Goal: Task Accomplishment & Management: Manage account settings

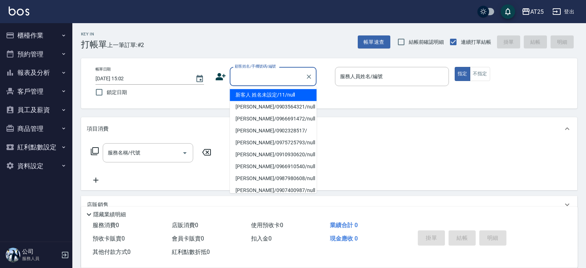
click at [269, 77] on input "顧客姓名/手機號碼/編號" at bounding box center [267, 76] width 69 height 13
click at [282, 92] on li "新客人 姓名未設定/11/null" at bounding box center [273, 95] width 87 height 12
type input "新客人 姓名未設定/11/null"
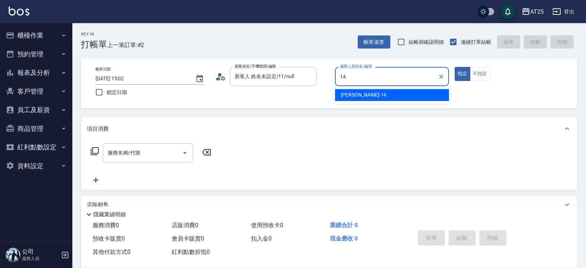
type input "Ken-14"
type button "true"
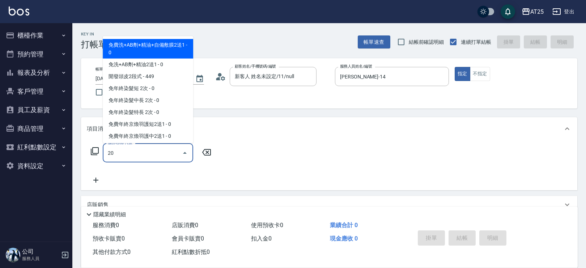
type input "201"
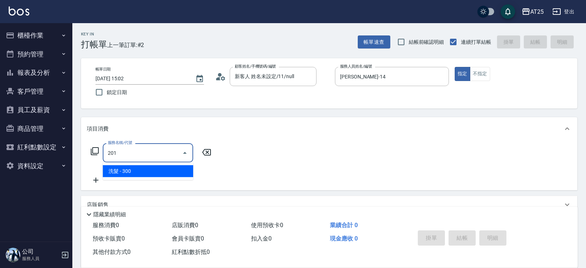
type input "30"
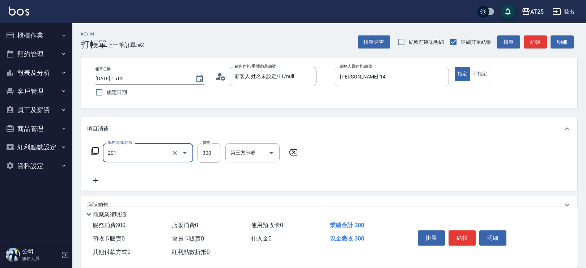
type input "洗髮(201)"
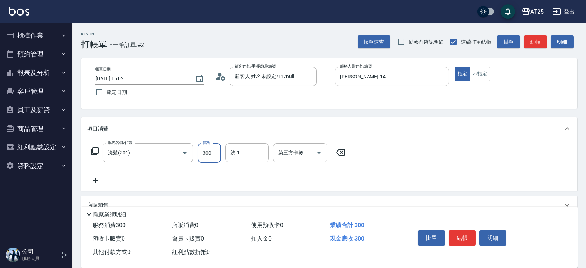
type input "0"
type input "40"
type input "400"
type input "小宇-58"
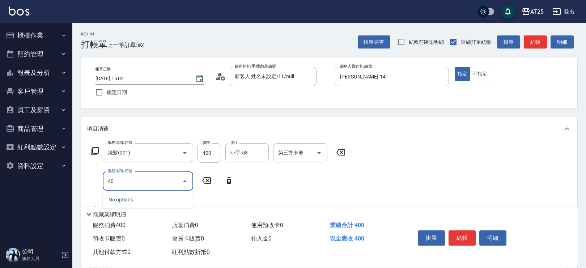
type input "401"
type input "70"
type input "剪髮(401)"
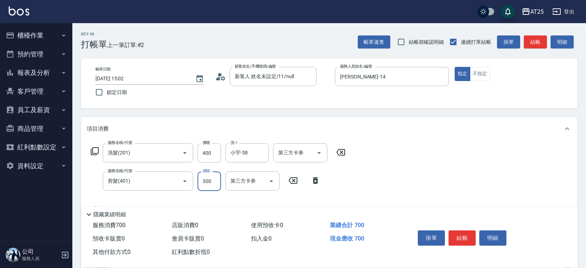
type input "40"
type input "400"
type input "80"
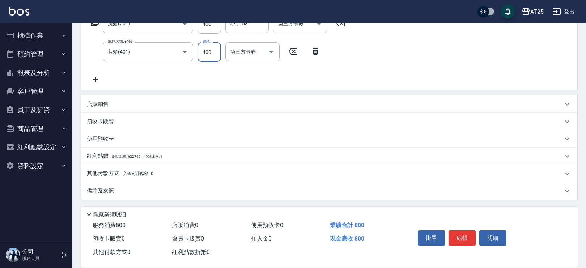
type input "400"
drag, startPoint x: 226, startPoint y: 173, endPoint x: 258, endPoint y: 164, distance: 33.4
click at [227, 173] on div "其他付款方式 入金可用餘額: 0" at bounding box center [325, 174] width 476 height 8
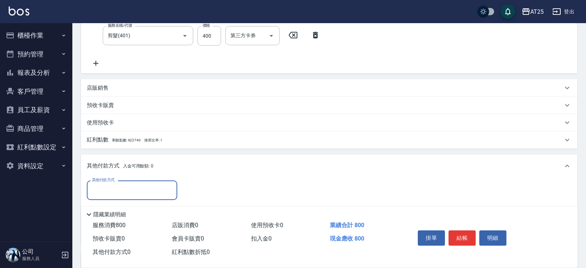
scroll to position [214, 0]
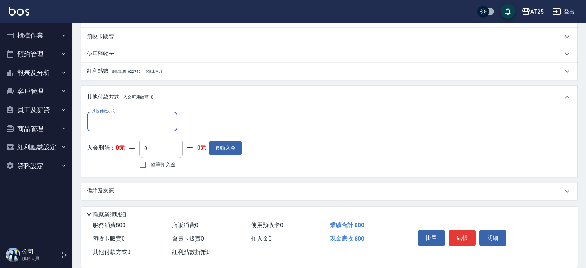
click at [107, 123] on input "其他付款方式" at bounding box center [132, 121] width 84 height 13
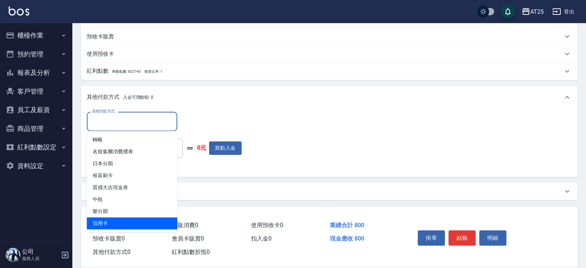
click at [133, 220] on span "信用卡" at bounding box center [132, 224] width 90 height 12
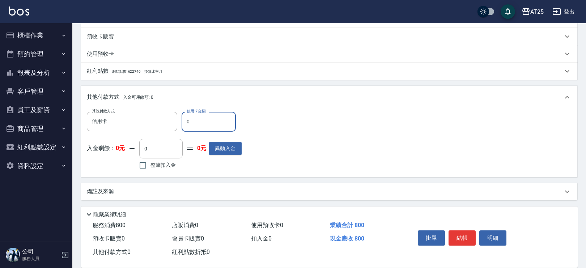
drag, startPoint x: 184, startPoint y: 124, endPoint x: 178, endPoint y: 125, distance: 6.2
click at [178, 125] on div "其他付款方式 信用卡 其他付款方式 信用卡金額 0 信用卡金額" at bounding box center [164, 122] width 155 height 20
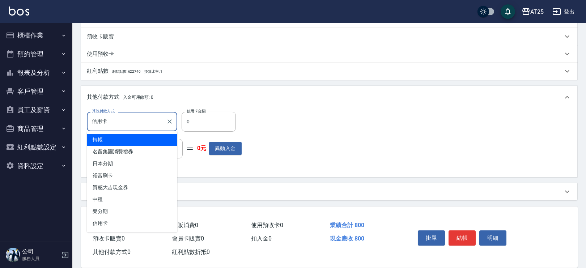
click at [147, 116] on input "信用卡" at bounding box center [126, 121] width 73 height 13
click at [143, 139] on span "轉帳" at bounding box center [132, 140] width 90 height 12
type input "轉帳"
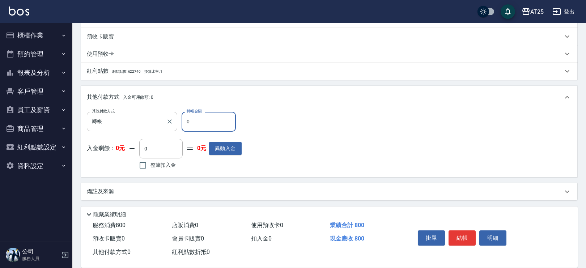
drag, startPoint x: 189, startPoint y: 124, endPoint x: 154, endPoint y: 124, distance: 34.7
click at [154, 124] on div "其他付款方式 轉帳 其他付款方式 轉帳金額 0 轉帳金額" at bounding box center [164, 122] width 155 height 20
type input "70"
type input "40"
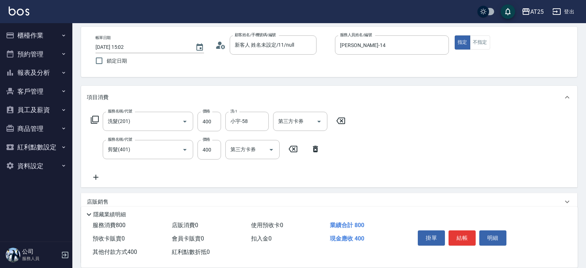
scroll to position [3, 0]
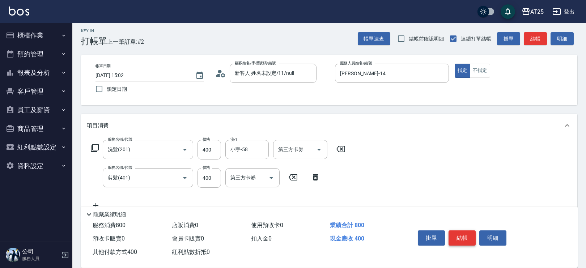
type input "400"
click at [470, 237] on button "結帳" at bounding box center [462, 238] width 27 height 15
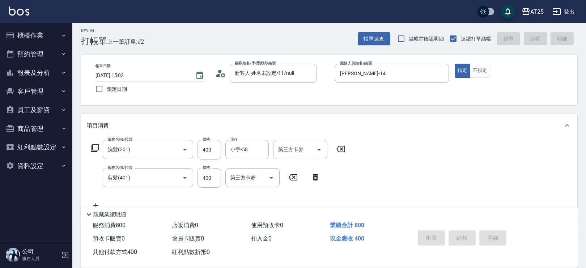
type input "2025/09/24 15:53"
type input "0"
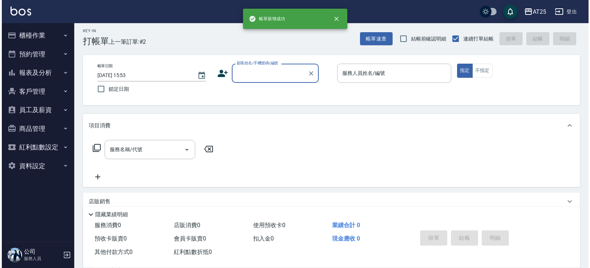
scroll to position [0, 0]
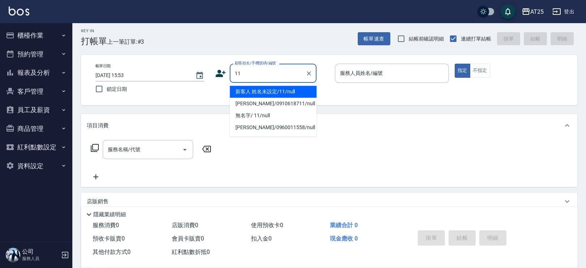
type input "新客人 姓名未設定/11/null"
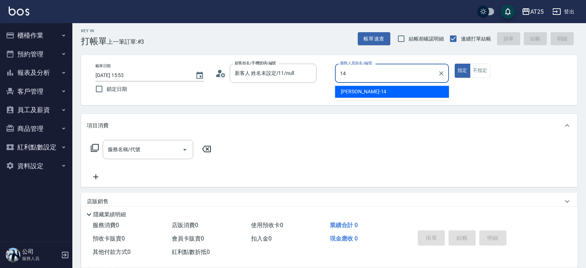
type input "Ken-14"
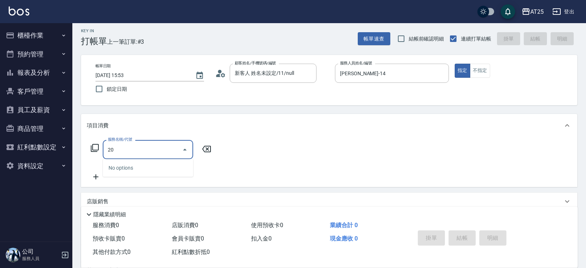
type input "201"
type input "30"
type input "洗髮(201)"
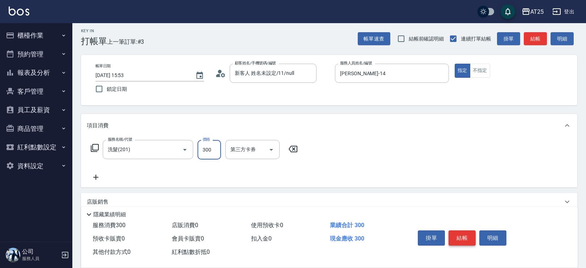
type input "0"
type input "40"
type input "400"
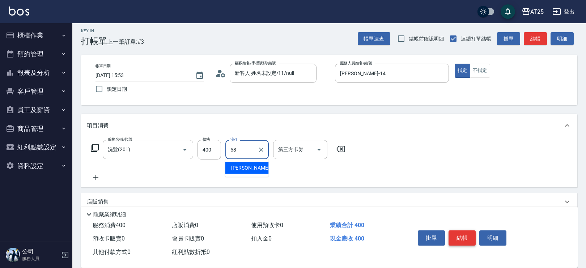
type input "小宇-58"
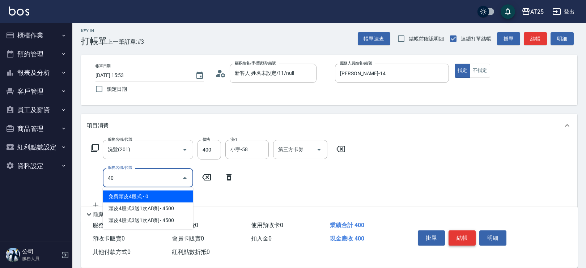
type input "401"
type input "70"
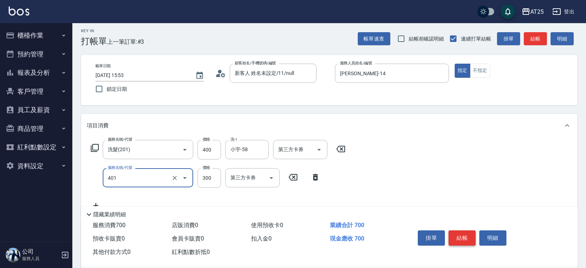
type input "剪髮(401)"
type input "40"
type input "80"
type input "400"
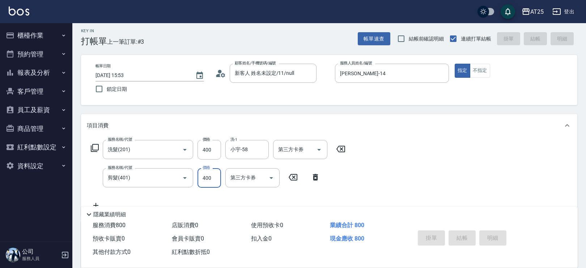
type input "0"
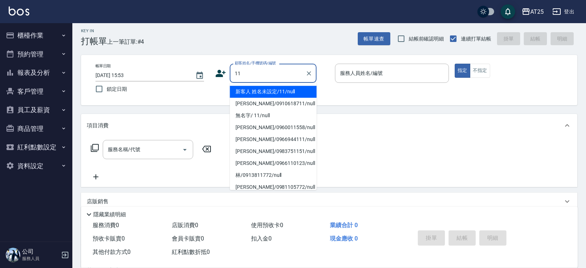
type input "新客人 姓名未設定/11/null"
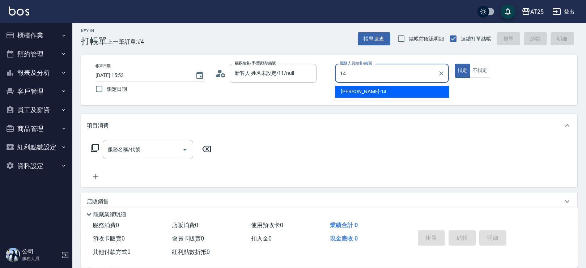
type input "Ken-14"
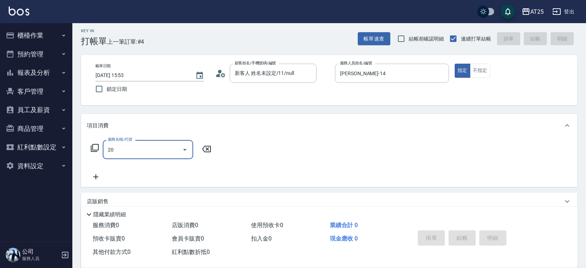
type input "201"
type input "30"
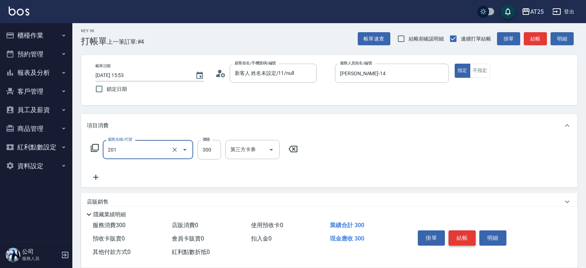
type input "洗髮(201)"
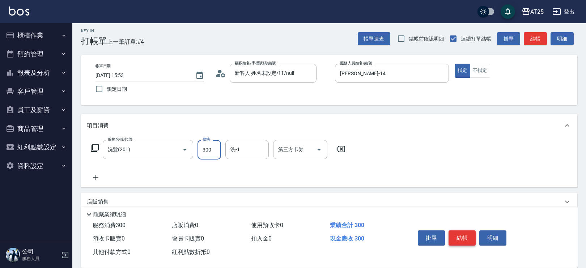
type input "0"
type input "50"
type input "500"
type input "小宇-58"
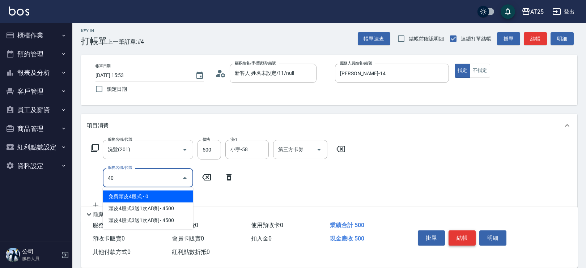
type input "401"
type input "80"
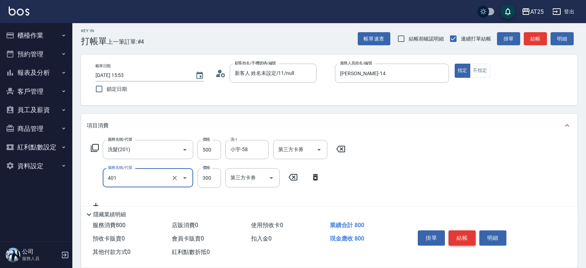
type input "剪髮(401)"
type input "50"
type input "100"
type input "500"
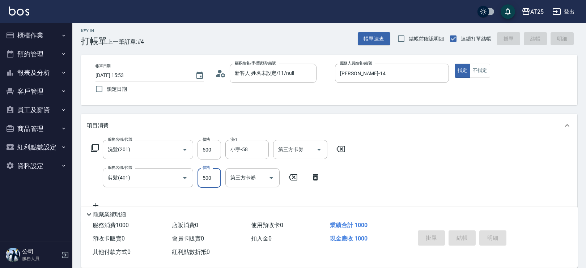
type input "0"
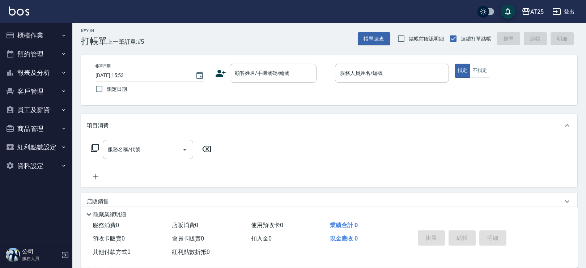
click at [192, 106] on div "Key In 打帳單 上一筆訂單:#5 帳單速查 結帳前確認明細 連續打單結帳 掛單 結帳 明細 帳單日期 2025/09/24 15:53 鎖定日期 顧客姓…" at bounding box center [329, 193] width 514 height 346
click at [41, 39] on button "櫃檯作業" at bounding box center [36, 35] width 67 height 19
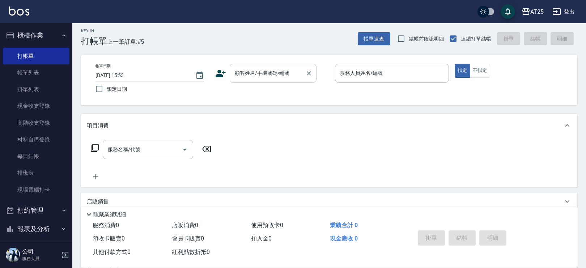
click at [257, 75] on input "顧客姓名/手機號碼/編號" at bounding box center [267, 73] width 69 height 13
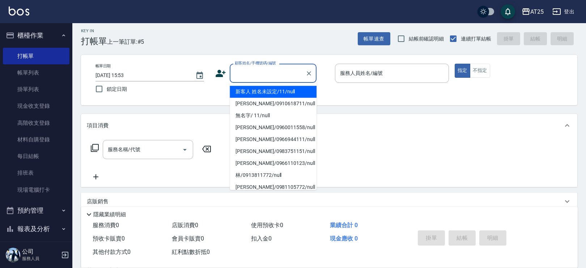
click at [289, 91] on li "新客人 姓名未設定/11/null" at bounding box center [273, 92] width 87 height 12
type input "新客人 姓名未設定/11/null"
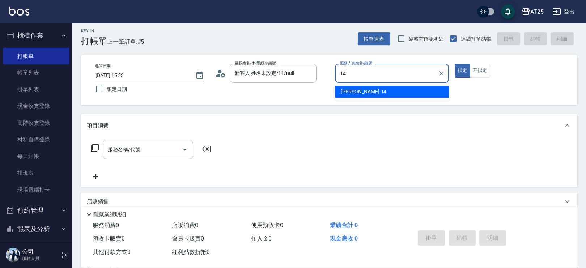
type input "Ken-14"
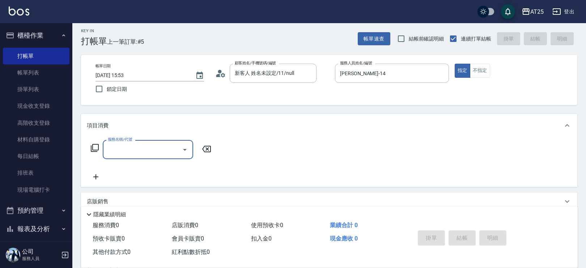
click at [95, 151] on icon at bounding box center [94, 148] width 9 height 9
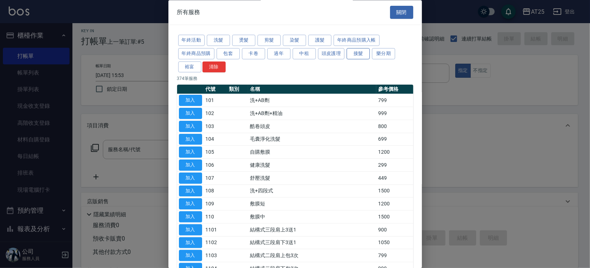
click at [360, 51] on button "接髮" at bounding box center [357, 53] width 23 height 11
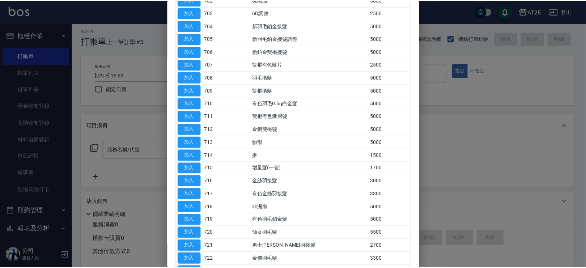
scroll to position [200, 0]
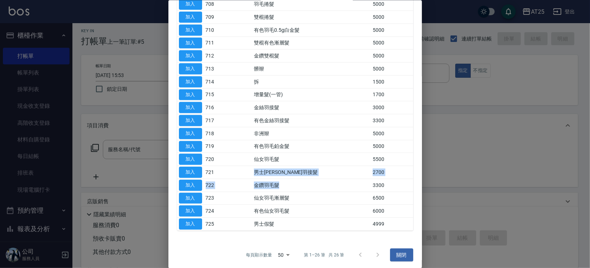
drag, startPoint x: 288, startPoint y: 175, endPoint x: 325, endPoint y: 182, distance: 38.3
click at [325, 182] on tbody "加入 700 貼片調整 2000 加入 701 貼片接髮 5000 加入 702 6D接髮 5000 加入 703 6D調整 2500 加入 704 新羽毛鉑…" at bounding box center [295, 62] width 236 height 337
click at [188, 169] on button "加入" at bounding box center [190, 172] width 23 height 11
type input "男士金絲羽接髮(721)"
type input "270"
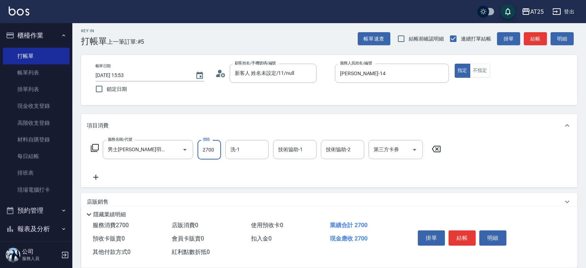
click at [203, 155] on input "2700" at bounding box center [210, 150] width 24 height 20
type input "5"
type input "0"
type input "50"
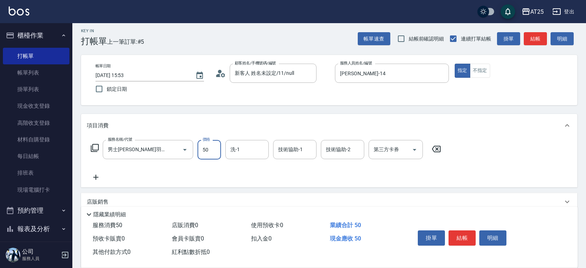
type input "506"
type input "500"
type input "5069"
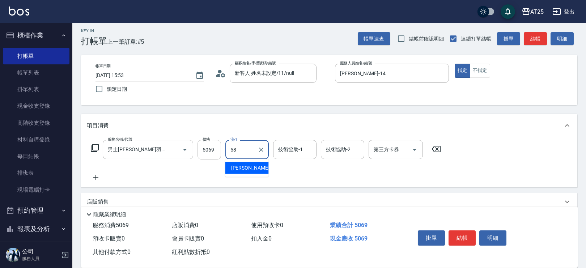
type input "小宇-58"
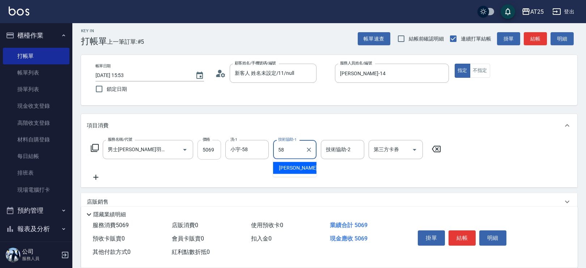
type input "小宇-58"
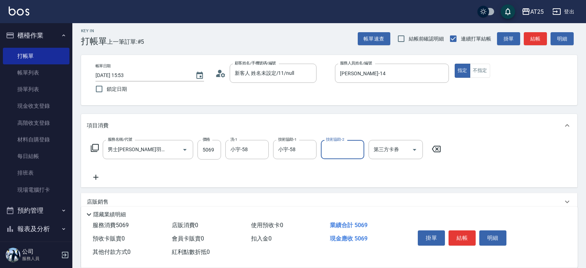
scroll to position [0, 0]
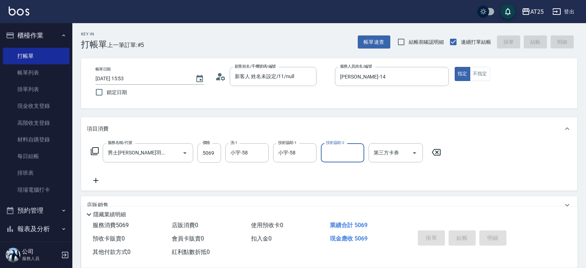
type input "2025/09/24 16:23"
type input "0"
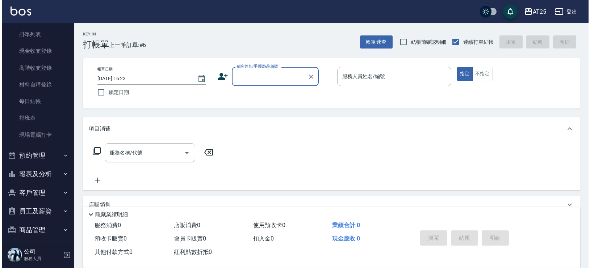
scroll to position [67, 0]
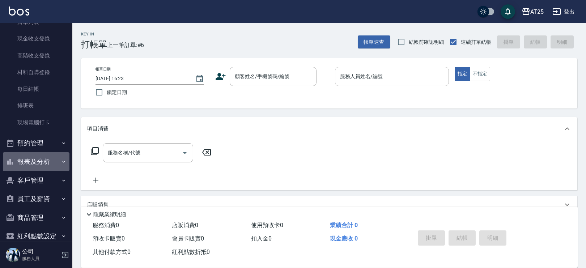
click at [52, 164] on button "報表及分析" at bounding box center [36, 161] width 67 height 19
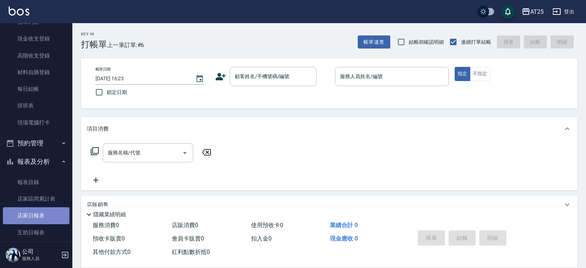
click at [40, 213] on link "店家日報表" at bounding box center [36, 215] width 67 height 17
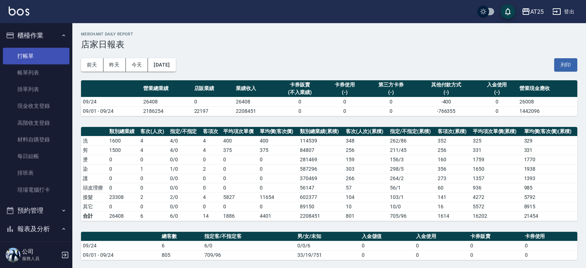
click at [44, 53] on link "打帳單" at bounding box center [36, 56] width 67 height 17
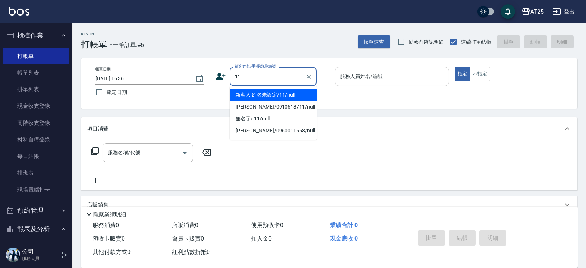
type input "11"
type input "2"
type input "新客人 姓名未設定/11/null"
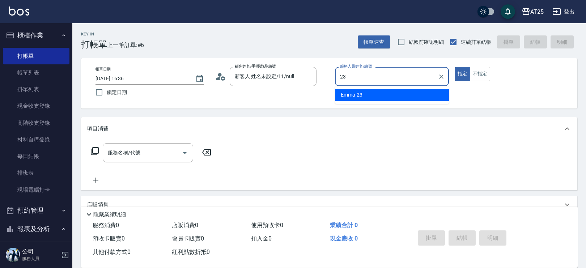
type input "Emma-23"
type button "true"
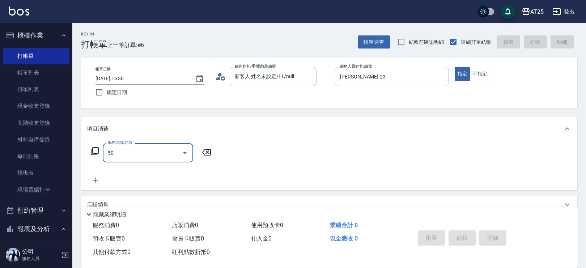
type input "501"
type input "100"
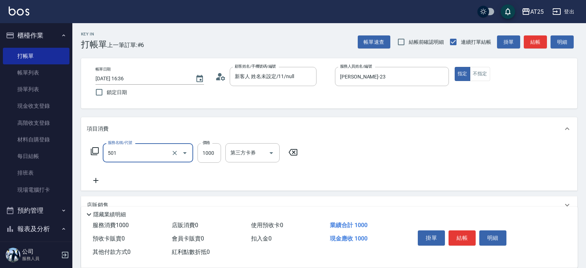
type input "染髮(501)"
type input "0"
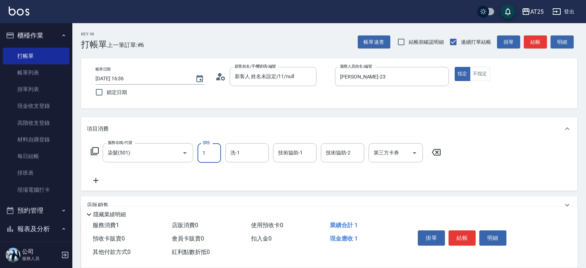
type input "13"
type input "10"
type input "139"
type input "130"
type input "1399"
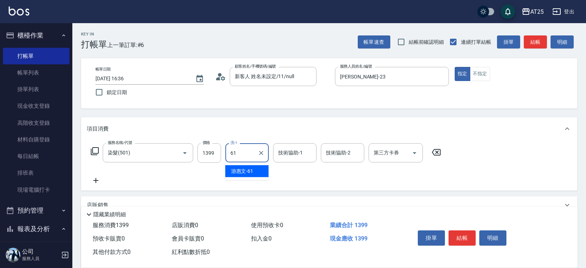
type input "游惠文-61"
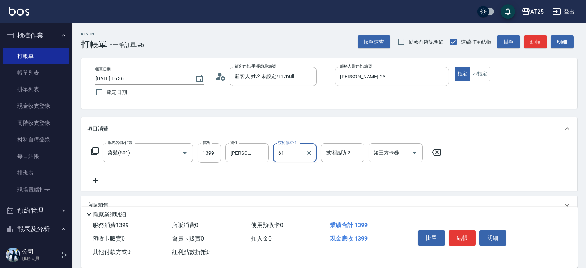
type input "游惠文-61"
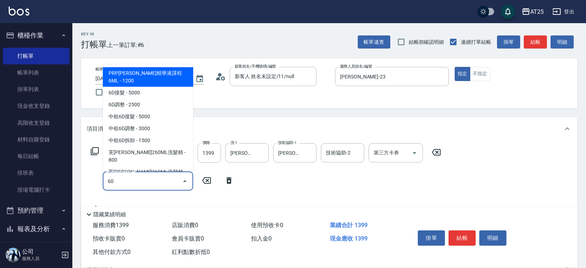
type input "601"
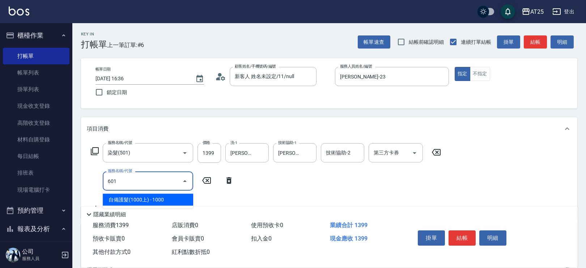
type input "230"
type input "自備護髮(1000上)(601)"
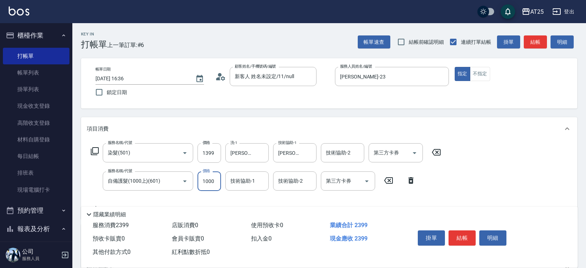
type input "2"
type input "140"
type input "21"
type input "160"
type input "210"
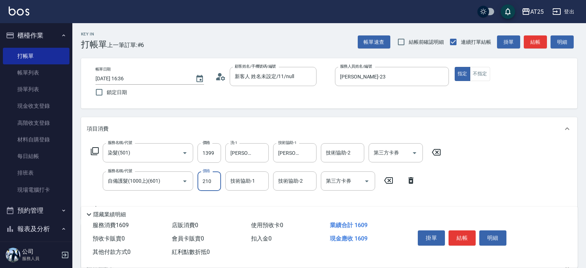
type input "340"
type input "2100"
type input "游惠文-61"
click at [465, 231] on button "結帳" at bounding box center [462, 238] width 27 height 15
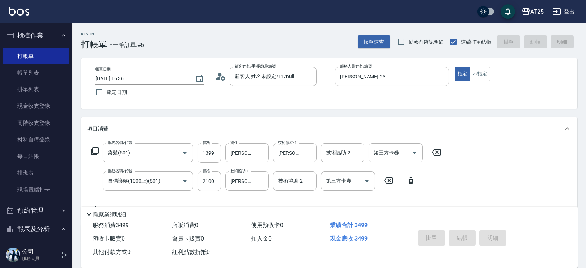
type input "2025/09/24 16:54"
type input "0"
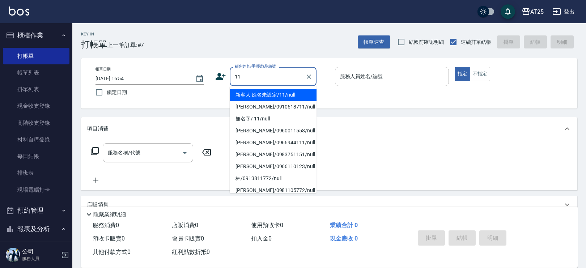
type input "新客人 姓名未設定/11/null"
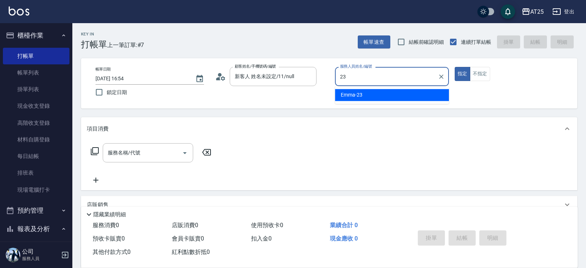
type input "Emma-23"
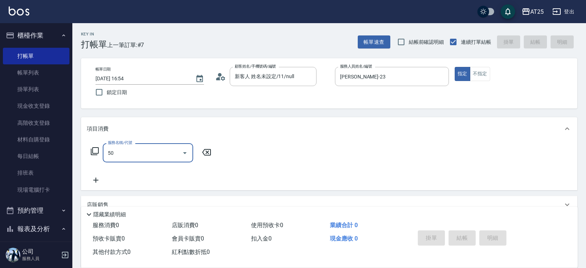
type input "501"
type input "100"
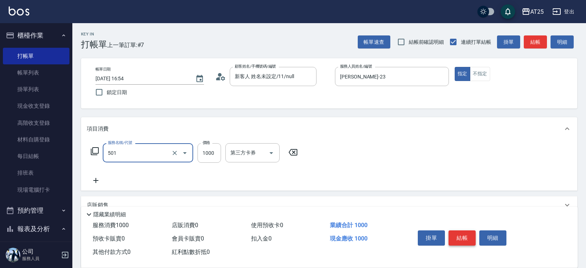
type input "染髮(501)"
type input "0"
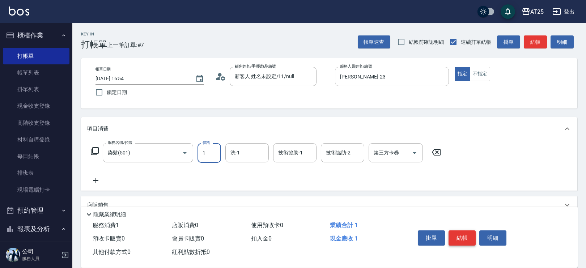
type input "13"
type input "10"
type input "139"
type input "130"
type input "1399"
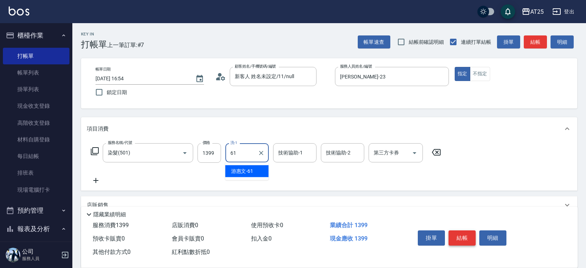
type input "游惠文-61"
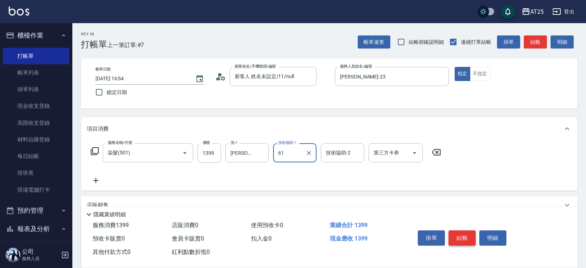
type input "游惠文-61"
click at [262, 154] on icon "Clear" at bounding box center [261, 152] width 7 height 7
type input "小恩-69"
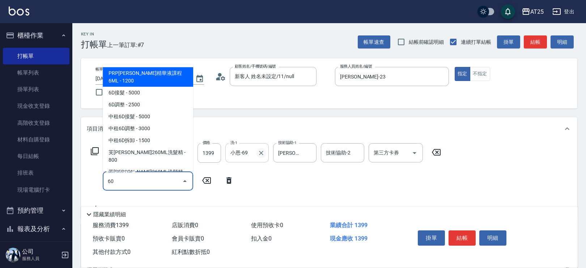
type input "601"
type input "230"
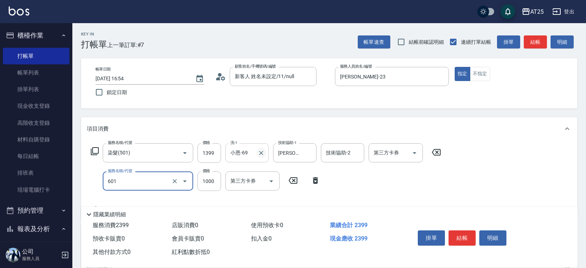
type input "自備護髮(1000上)(601)"
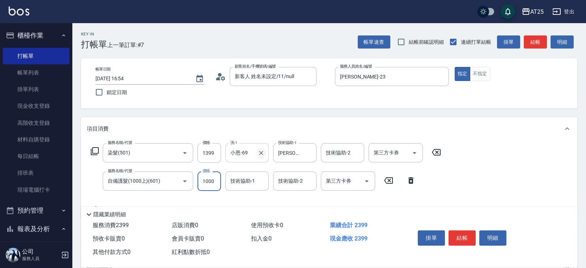
type input "140"
type input "21"
type input "160"
type input "210"
type input "340"
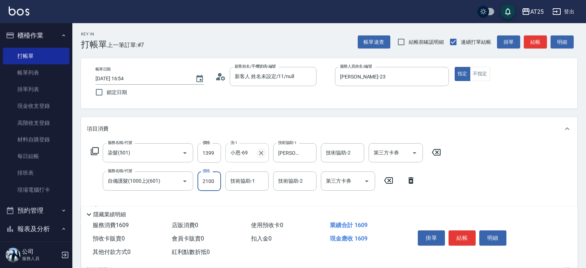
type input "2100"
type input "小恩-69"
click at [463, 237] on button "結帳" at bounding box center [462, 238] width 27 height 15
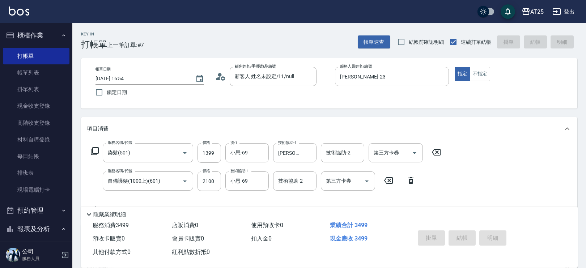
type input "0"
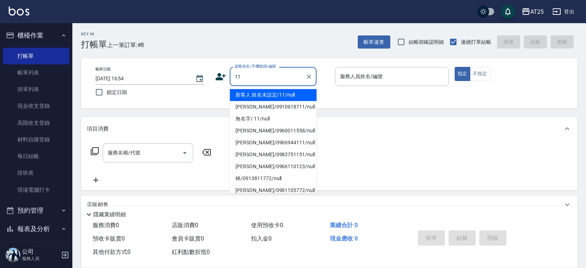
type input "新客人 姓名未設定/11/null"
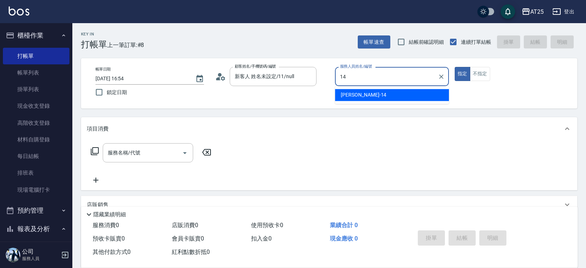
type input "Ken-14"
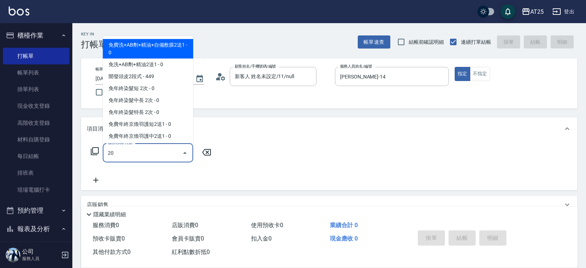
type input "201"
type input "30"
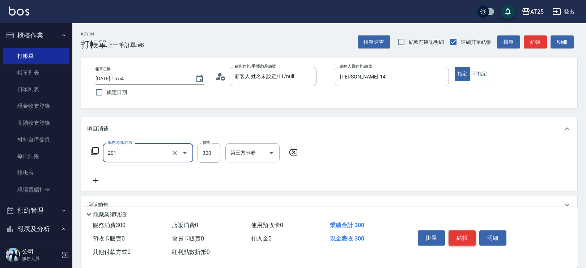
type input "洗髮(201)"
type input "0"
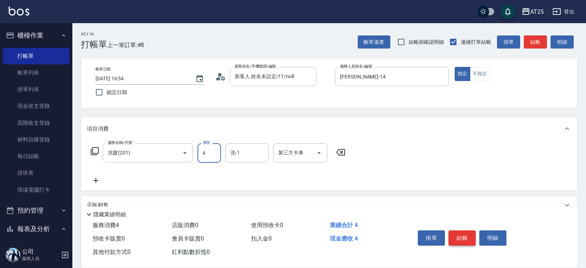
type input "40"
type input "400"
type input "小宇-58"
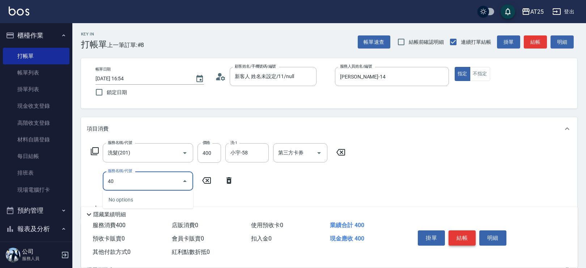
type input "401"
type input "70"
type input "剪髮(401)"
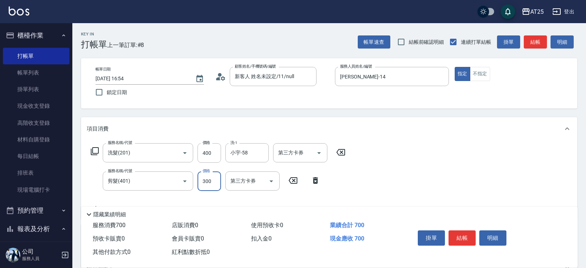
type input "40"
type input "80"
type input "400"
click at [469, 235] on button "結帳" at bounding box center [462, 238] width 27 height 15
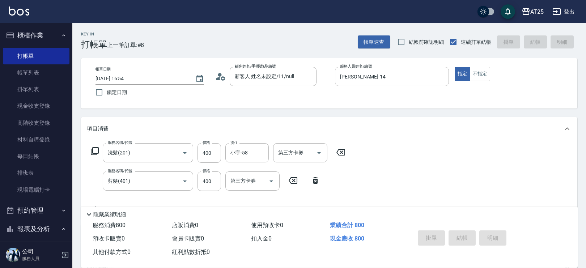
type input "0"
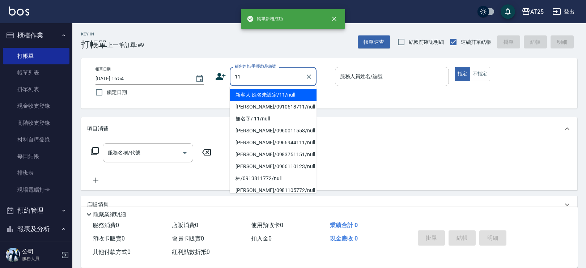
type input "新客人 姓名未設定/11/null"
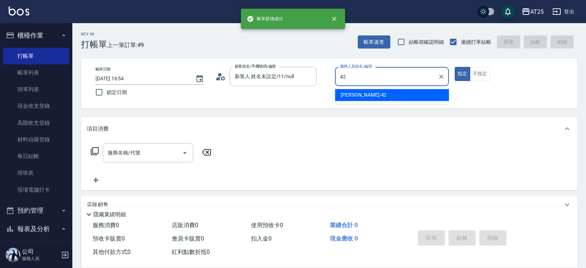
type input "韓Han-42"
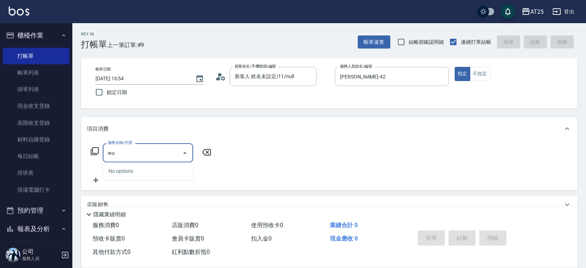
type input "w"
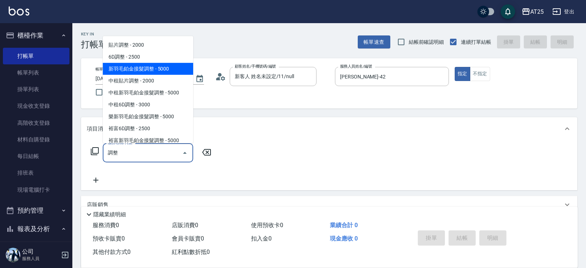
type input "新羽毛鉑金接髮調整(705)"
type input "500"
type input "新羽毛鉑金接髮調整(705)"
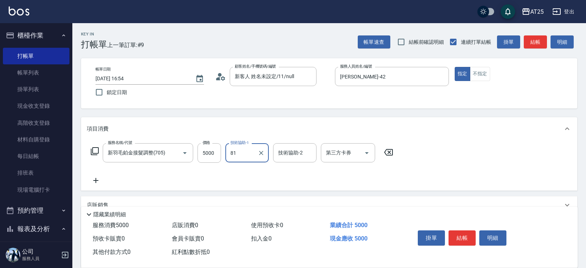
type input "AT25小伶-81"
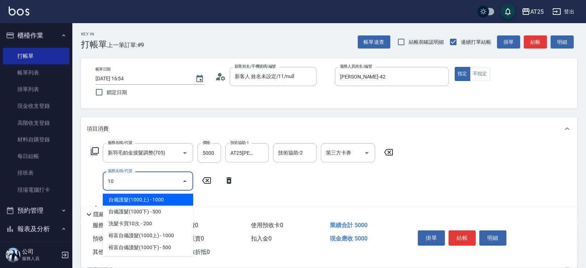
type input "101"
type input "570"
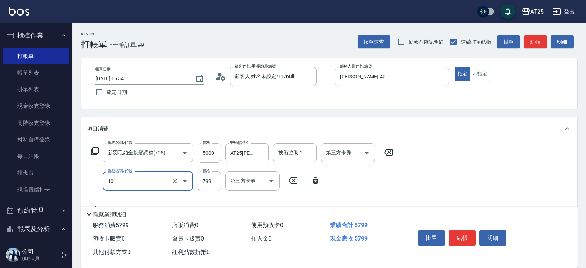
type input "洗+AB劑(101)"
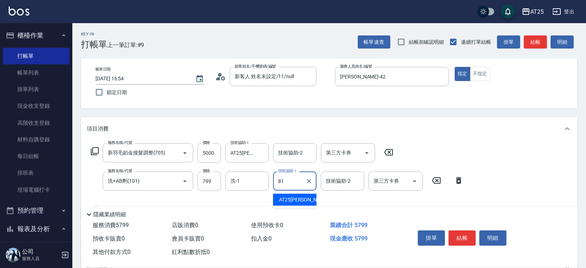
type input "AT25小伶-81"
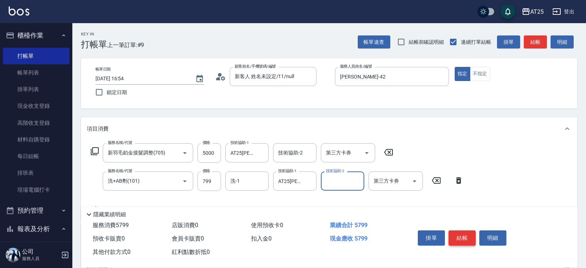
click at [467, 237] on button "結帳" at bounding box center [462, 238] width 27 height 15
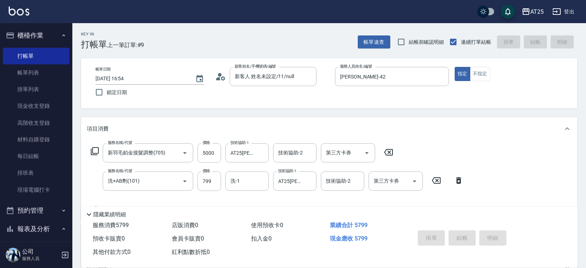
type input "2025/09/24 16:55"
type input "0"
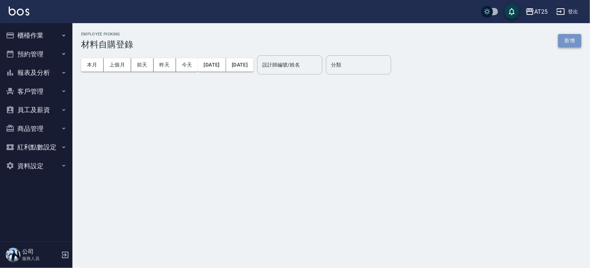
click at [562, 37] on button "新增" at bounding box center [569, 40] width 23 height 13
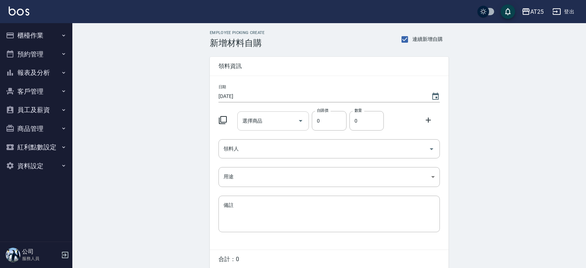
click at [270, 125] on input "選擇商品" at bounding box center [268, 121] width 55 height 13
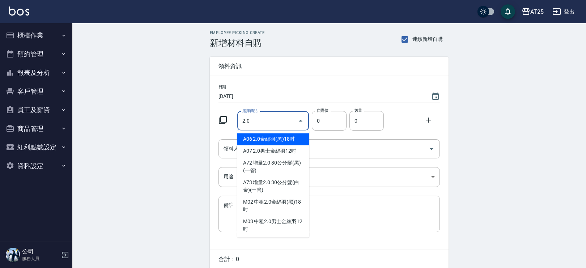
type input "2.0男士金絲羽12吋"
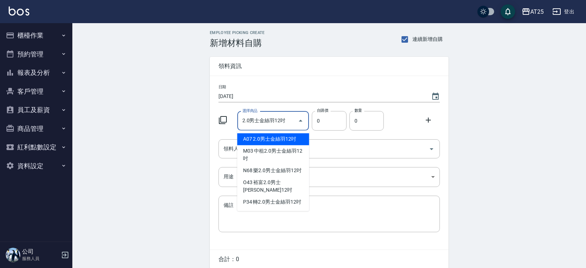
click at [298, 140] on li "A07 2.0男士金絲羽12吋" at bounding box center [273, 139] width 72 height 12
type input "930"
type input "1"
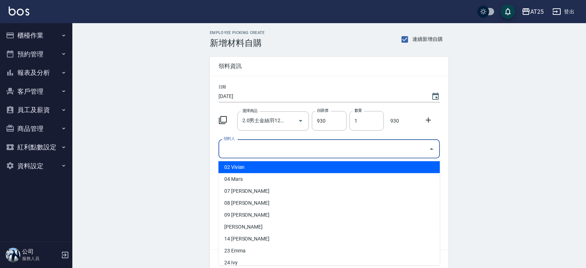
click at [366, 151] on input "領料人" at bounding box center [324, 149] width 204 height 13
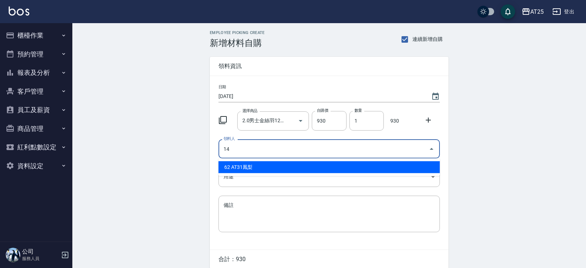
type input "14 Ken"
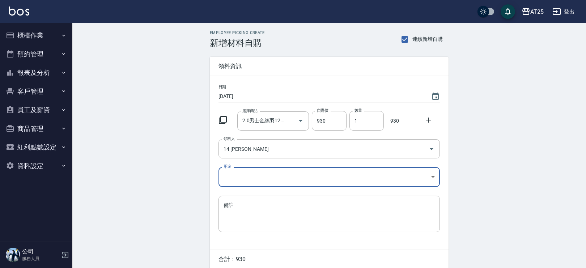
click at [311, 181] on body "AT25 登出 櫃檯作業 打帳單 帳單列表 掛單列表 現金收支登錄 高階收支登錄 材料自購登錄 每日結帳 排班表 現場電腦打卡 預約管理 預約管理 單日預約紀…" at bounding box center [293, 149] width 586 height 298
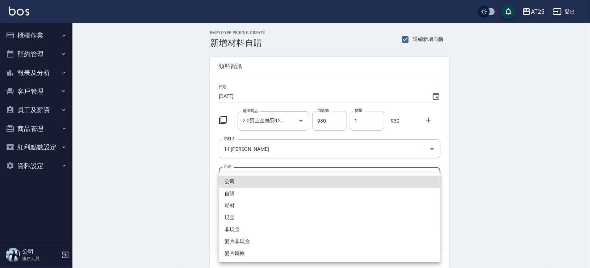
click at [245, 220] on li "現金" at bounding box center [330, 218] width 222 height 12
type input "現金"
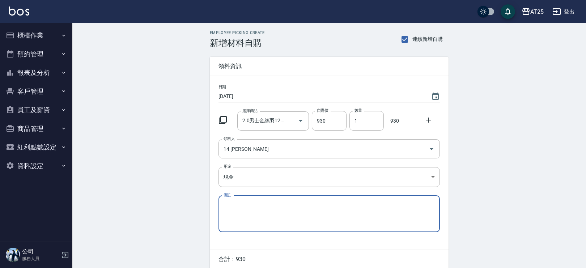
scroll to position [30, 0]
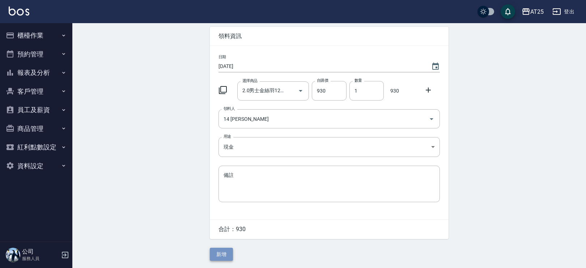
click at [220, 254] on button "新增" at bounding box center [221, 254] width 23 height 13
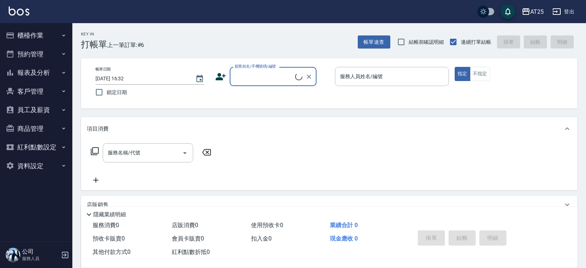
click at [40, 72] on button "報表及分析" at bounding box center [36, 72] width 67 height 19
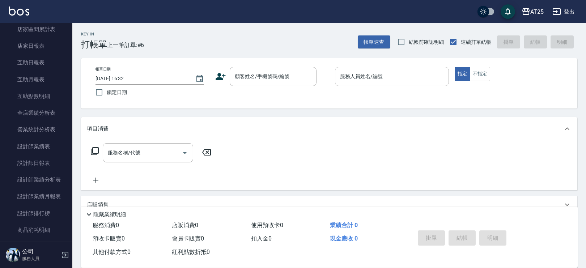
scroll to position [93, 0]
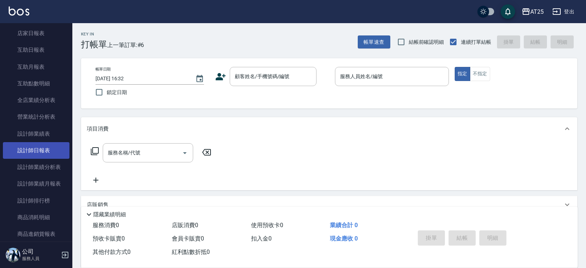
click at [45, 146] on link "設計師日報表" at bounding box center [36, 150] width 67 height 17
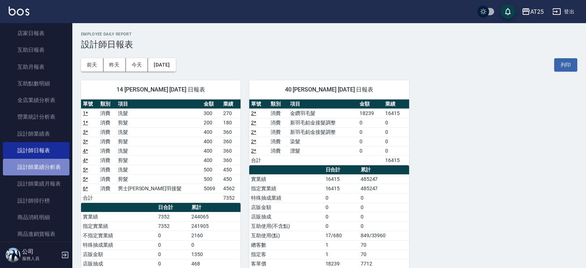
click at [43, 166] on link "設計師業績分析表" at bounding box center [36, 167] width 67 height 17
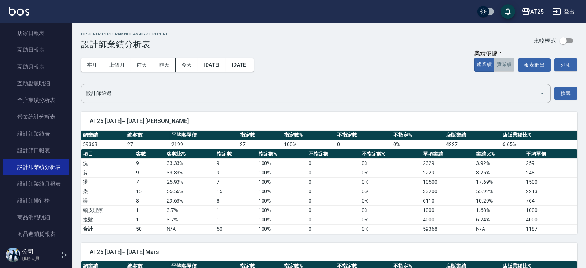
click at [507, 66] on button "實業績" at bounding box center [504, 65] width 20 height 14
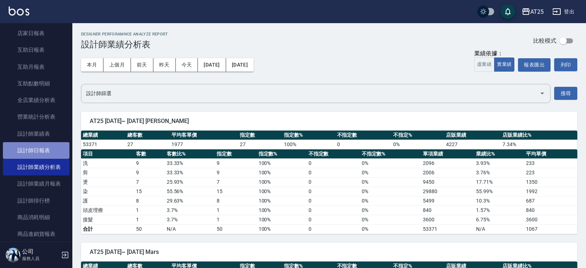
click at [40, 149] on link "設計師日報表" at bounding box center [36, 150] width 67 height 17
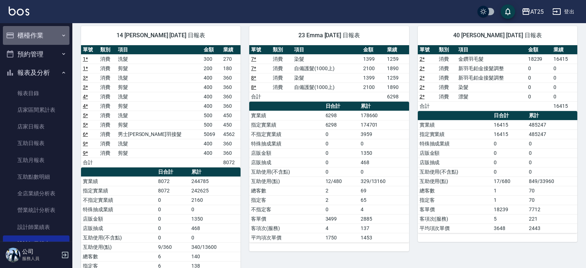
click at [38, 41] on button "櫃檯作業" at bounding box center [36, 35] width 67 height 19
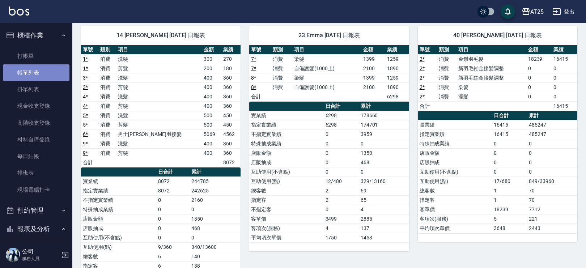
click at [36, 69] on link "帳單列表" at bounding box center [36, 72] width 67 height 17
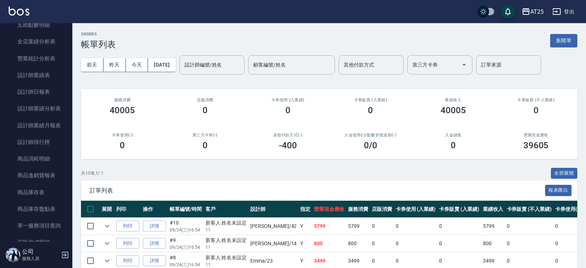
scroll to position [311, 0]
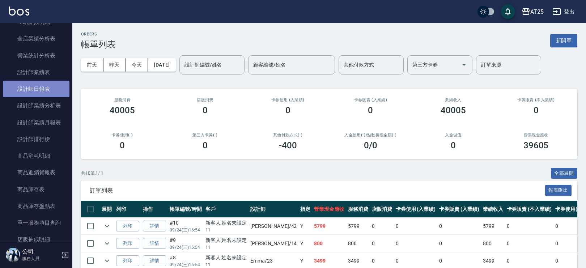
click at [46, 85] on link "設計師日報表" at bounding box center [36, 89] width 67 height 17
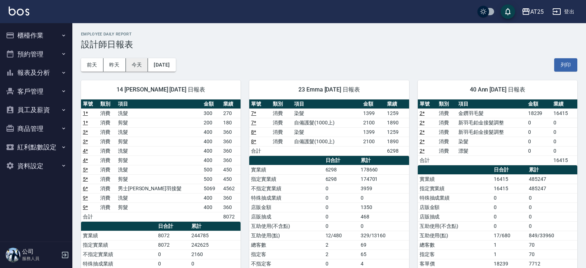
click at [142, 64] on button "今天" at bounding box center [137, 64] width 22 height 13
click at [38, 72] on button "報表及分析" at bounding box center [36, 72] width 67 height 19
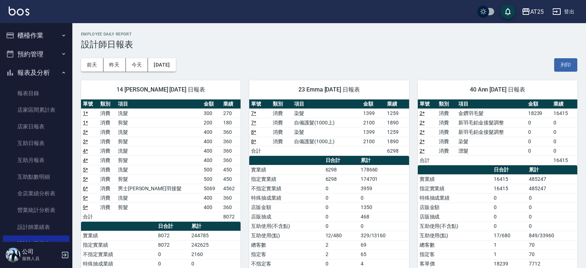
drag, startPoint x: 73, startPoint y: 107, endPoint x: 73, endPoint y: 113, distance: 5.8
click at [73, 113] on div "14 [PERSON_NAME] [DATE] 日報表 單號 類別 項目 金額 業績 1 * 消費 洗髮 300 270 1 * 消費 剪髮 200 180 …" at bounding box center [156, 222] width 168 height 300
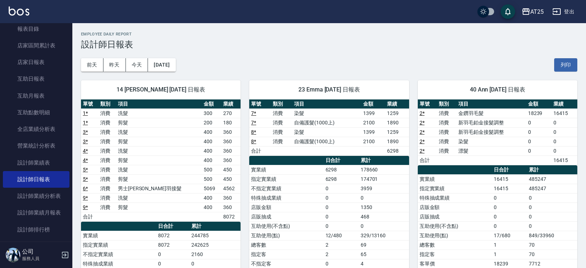
scroll to position [96, 0]
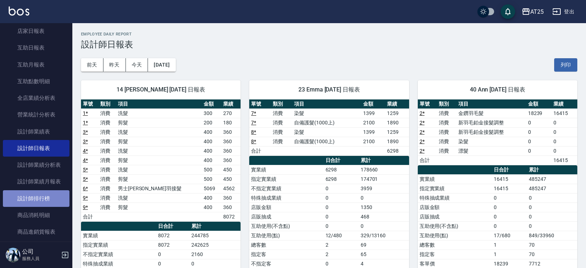
click at [46, 197] on link "設計師排行榜" at bounding box center [36, 198] width 67 height 17
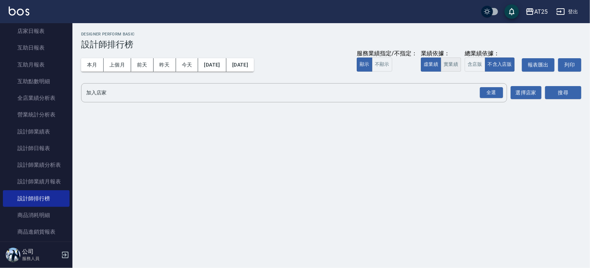
click at [453, 64] on button "實業績" at bounding box center [450, 65] width 20 height 14
click at [499, 93] on div "全選" at bounding box center [491, 92] width 23 height 11
click at [525, 96] on button "選擇店家" at bounding box center [525, 93] width 31 height 13
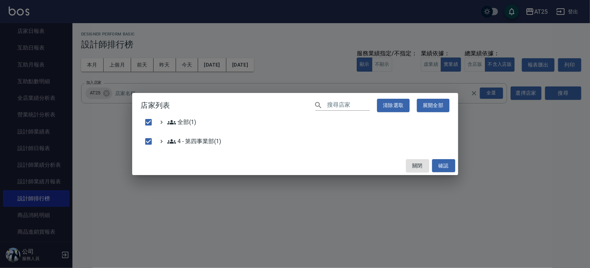
click at [455, 163] on div "關閉 確認" at bounding box center [295, 165] width 326 height 19
click at [443, 166] on button "確認" at bounding box center [443, 165] width 23 height 13
checkbox input "false"
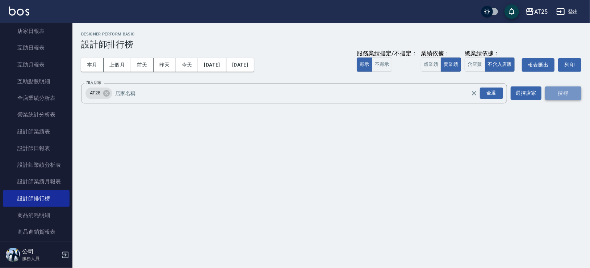
click at [558, 93] on button "搜尋" at bounding box center [563, 93] width 36 height 13
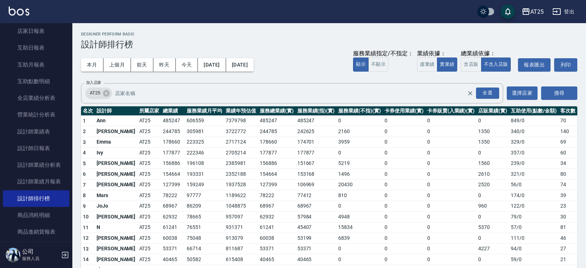
click at [430, 196] on td "0" at bounding box center [451, 195] width 51 height 11
click at [429, 195] on td "0" at bounding box center [451, 195] width 51 height 11
click at [397, 195] on td "0" at bounding box center [404, 195] width 43 height 11
click at [463, 193] on td "0" at bounding box center [451, 195] width 51 height 11
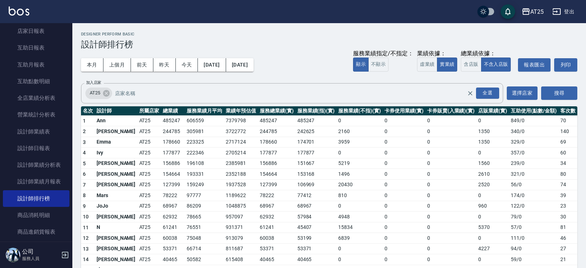
click at [463, 193] on td "0" at bounding box center [451, 195] width 51 height 11
click at [492, 184] on td "2520" at bounding box center [493, 185] width 33 height 11
drag, startPoint x: 492, startPoint y: 184, endPoint x: 479, endPoint y: 184, distance: 13.0
click at [491, 184] on td "2520" at bounding box center [493, 185] width 33 height 11
click at [479, 184] on td "2520" at bounding box center [493, 185] width 33 height 11
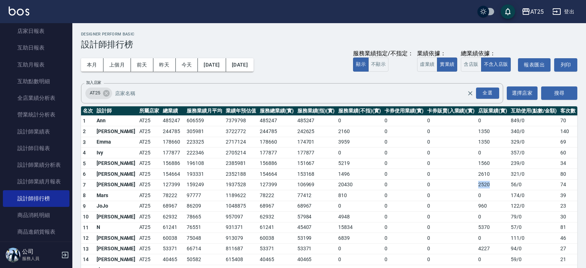
click at [479, 184] on td "2520" at bounding box center [493, 185] width 33 height 11
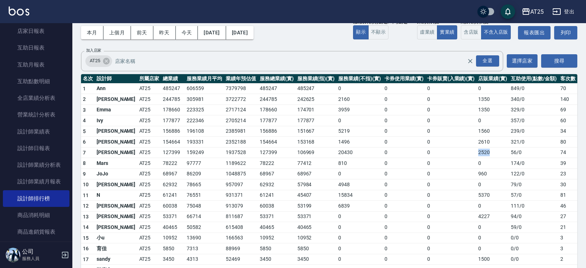
scroll to position [33, 0]
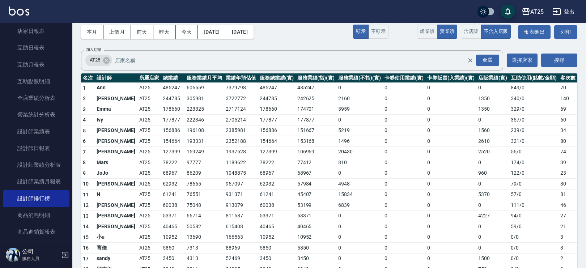
click at [583, 189] on div "AT25 [DATE] - [DATE] 設計師排行榜 列印時間： [DATE][PHONE_NUMBER]:27 Designer Perform Basi…" at bounding box center [329, 157] width 514 height 335
click at [477, 152] on td "2520" at bounding box center [493, 152] width 33 height 11
